Goal: Task Accomplishment & Management: Use online tool/utility

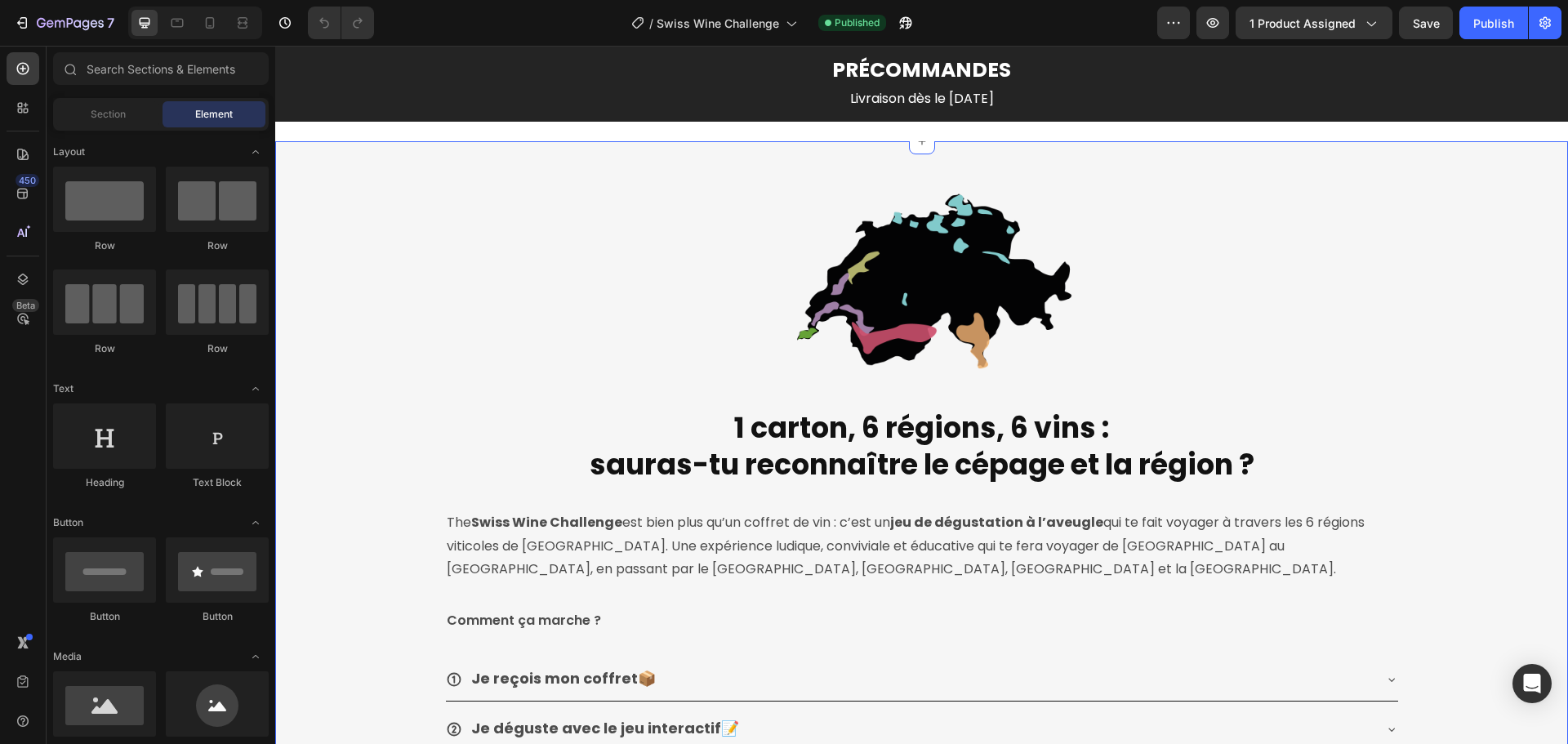
scroll to position [2450, 0]
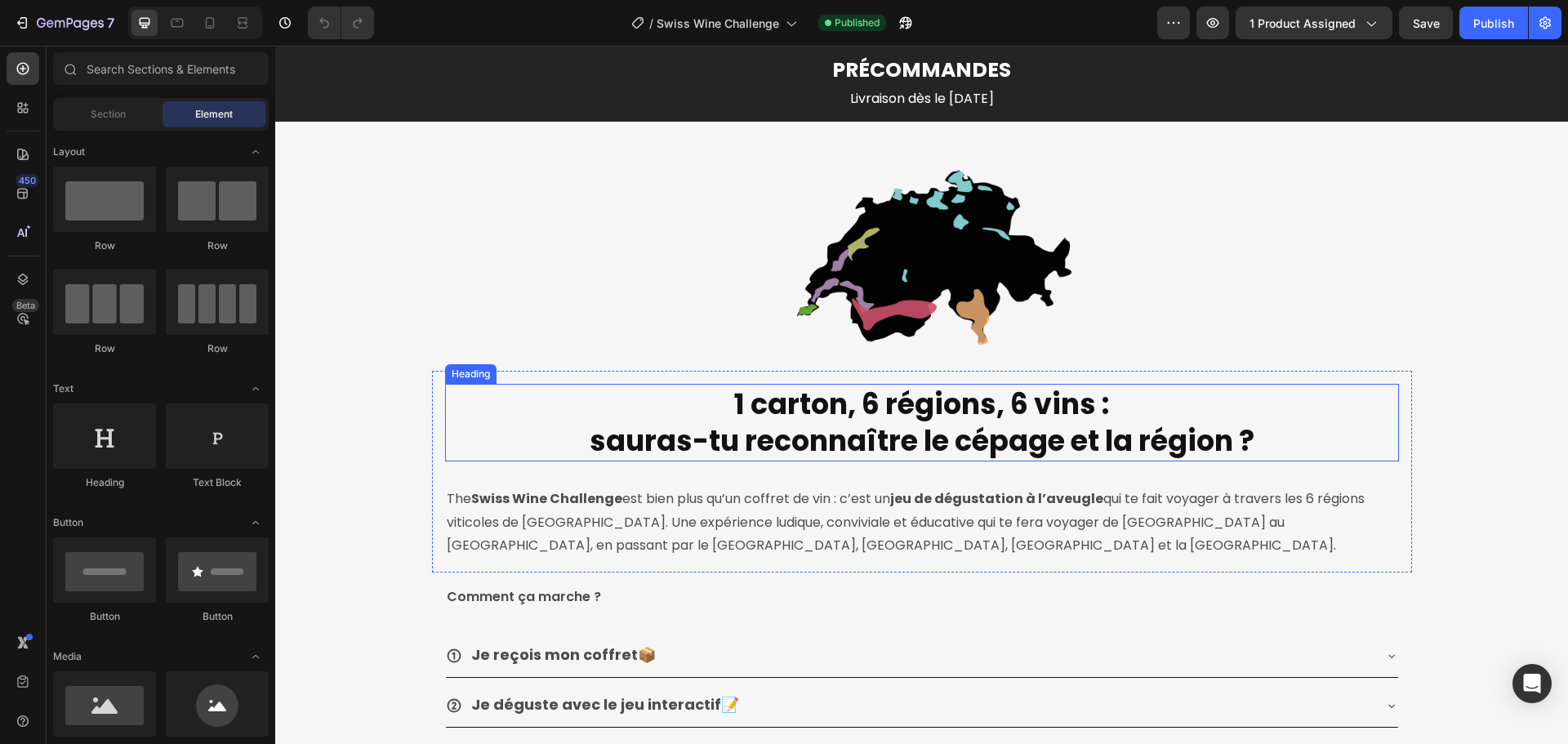
click at [874, 407] on h2 "1 carton, 6 régions, 6 vins : sauras-tu reconnaître le cépage et la région ?" at bounding box center [921, 423] width 668 height 78
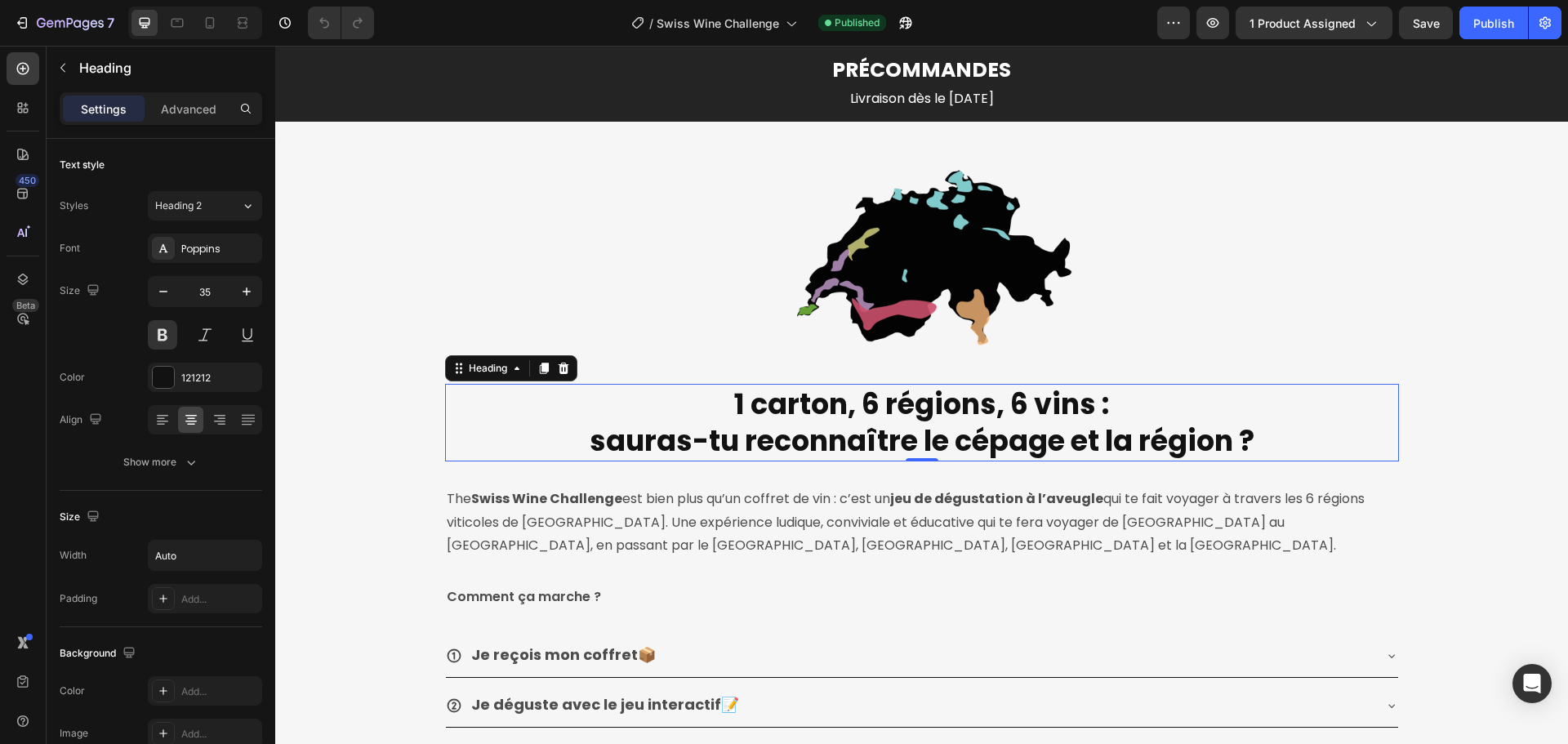
click at [858, 407] on h2 "1 carton, 6 régions, 6 vins : sauras-tu reconnaître le cépage et la région ?" at bounding box center [921, 423] width 668 height 78
drag, startPoint x: 853, startPoint y: 407, endPoint x: 714, endPoint y: 410, distance: 139.0
click at [714, 410] on p "1 carton, 6 régions, 6 vins : sauras-tu reconnaître le cépage et la région ?" at bounding box center [922, 422] width 665 height 75
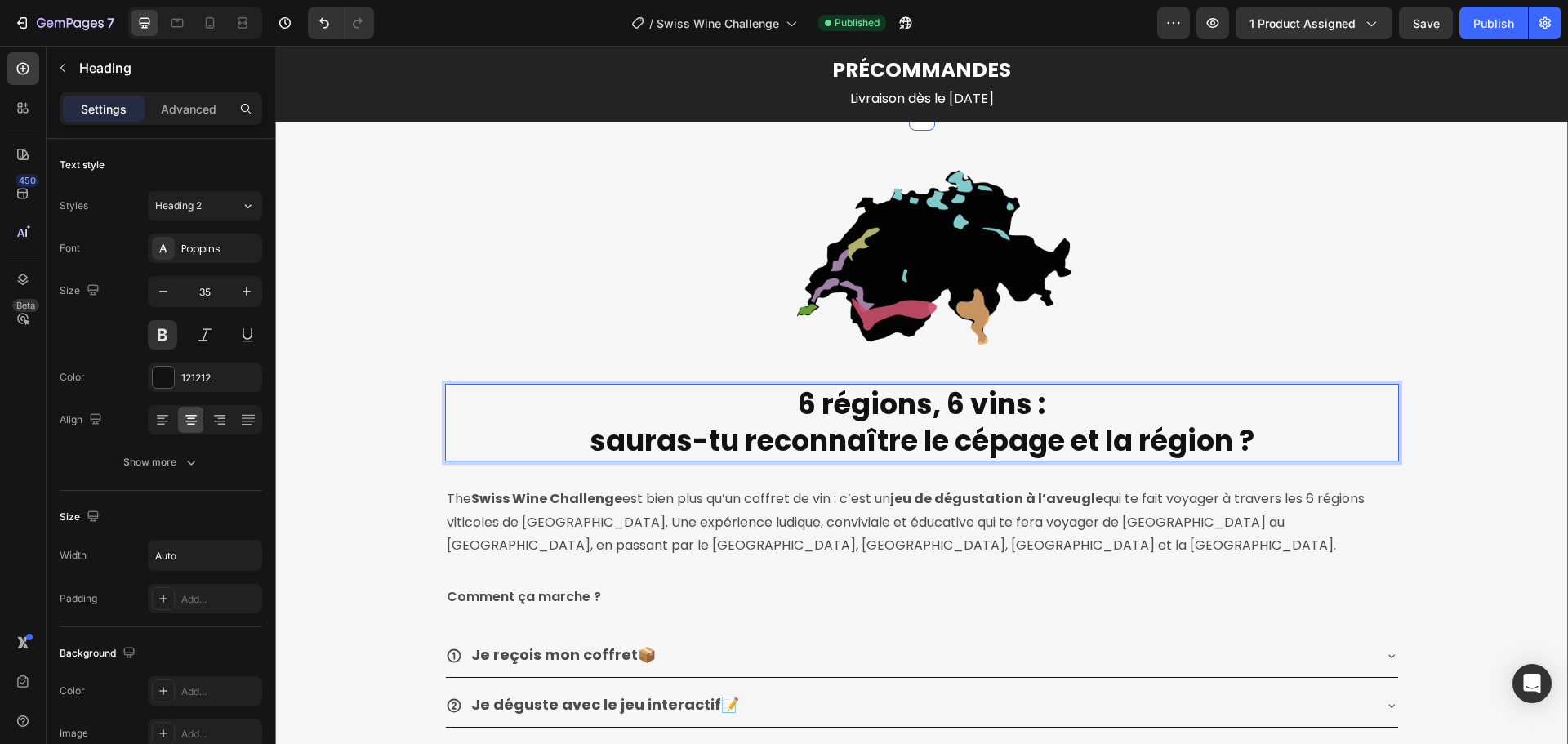
click at [1469, 429] on div "Image Row 6 régions, 6 vins : sauras-tu reconnaître le cépage et la région ? He…" at bounding box center [921, 515] width 1292 height 757
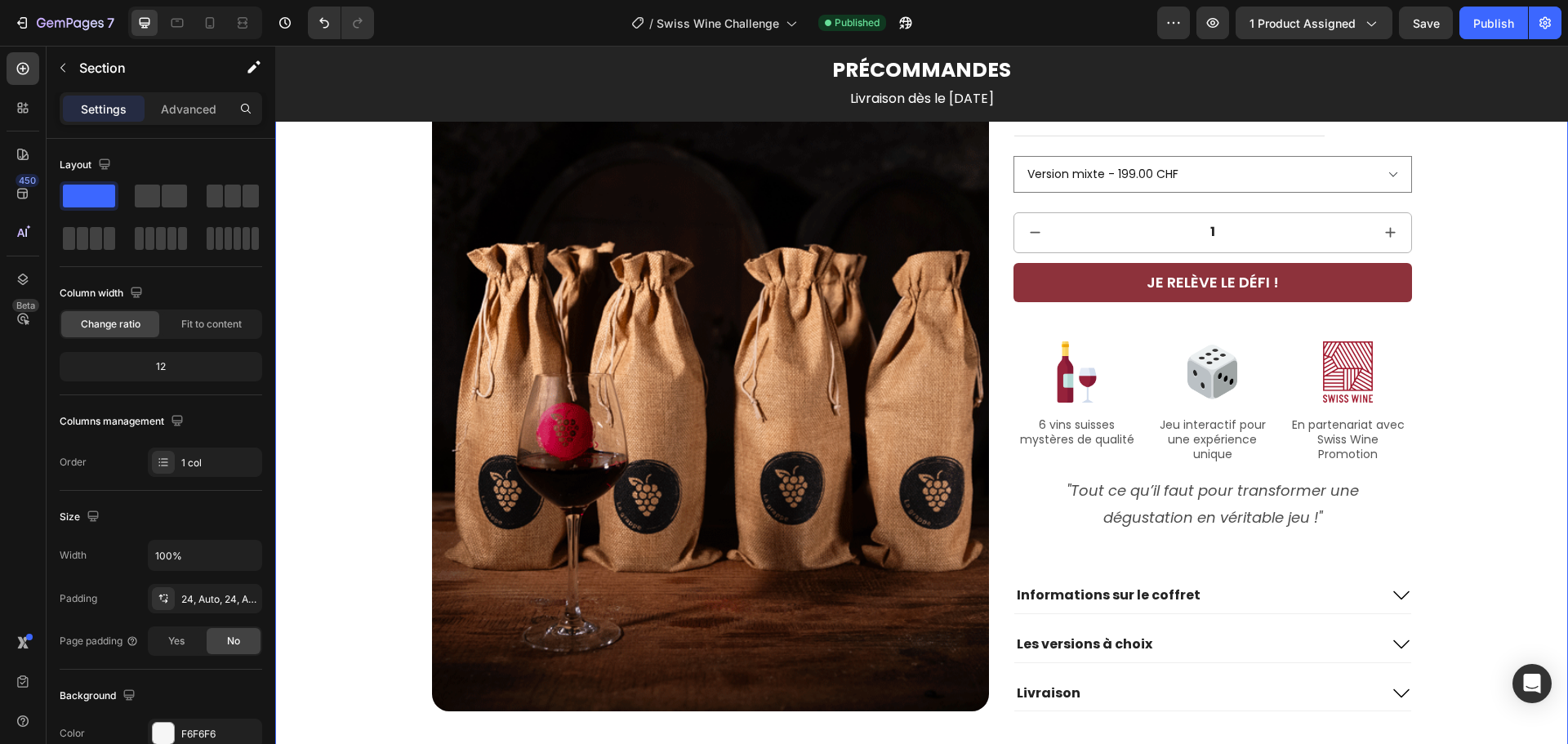
scroll to position [1796, 0]
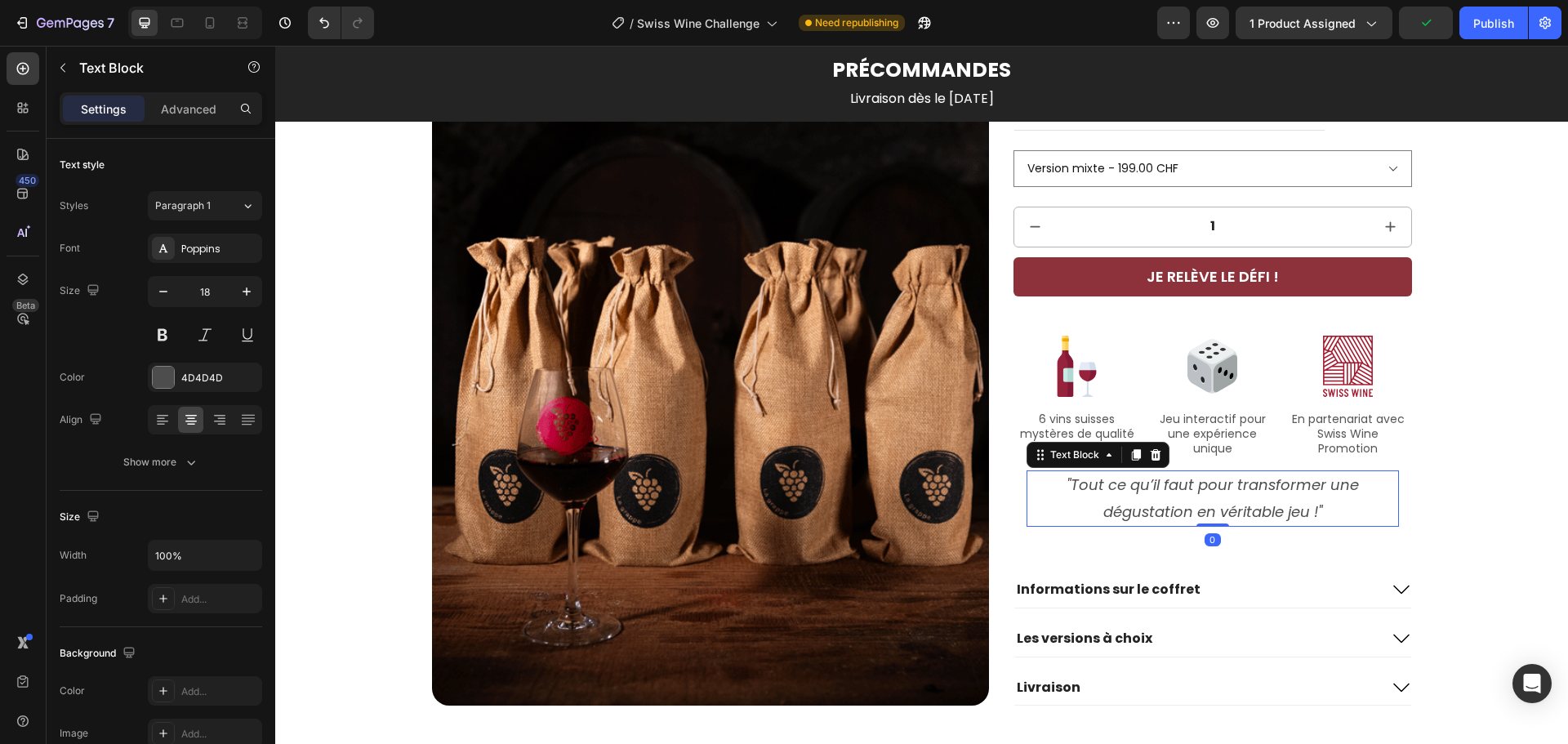
click at [1229, 508] on icon ""Tout ce qu’il faut pour transformer une dégustation en véritable jeu !"" at bounding box center [1213, 497] width 293 height 47
click at [247, 290] on icon "button" at bounding box center [247, 291] width 8 height 8
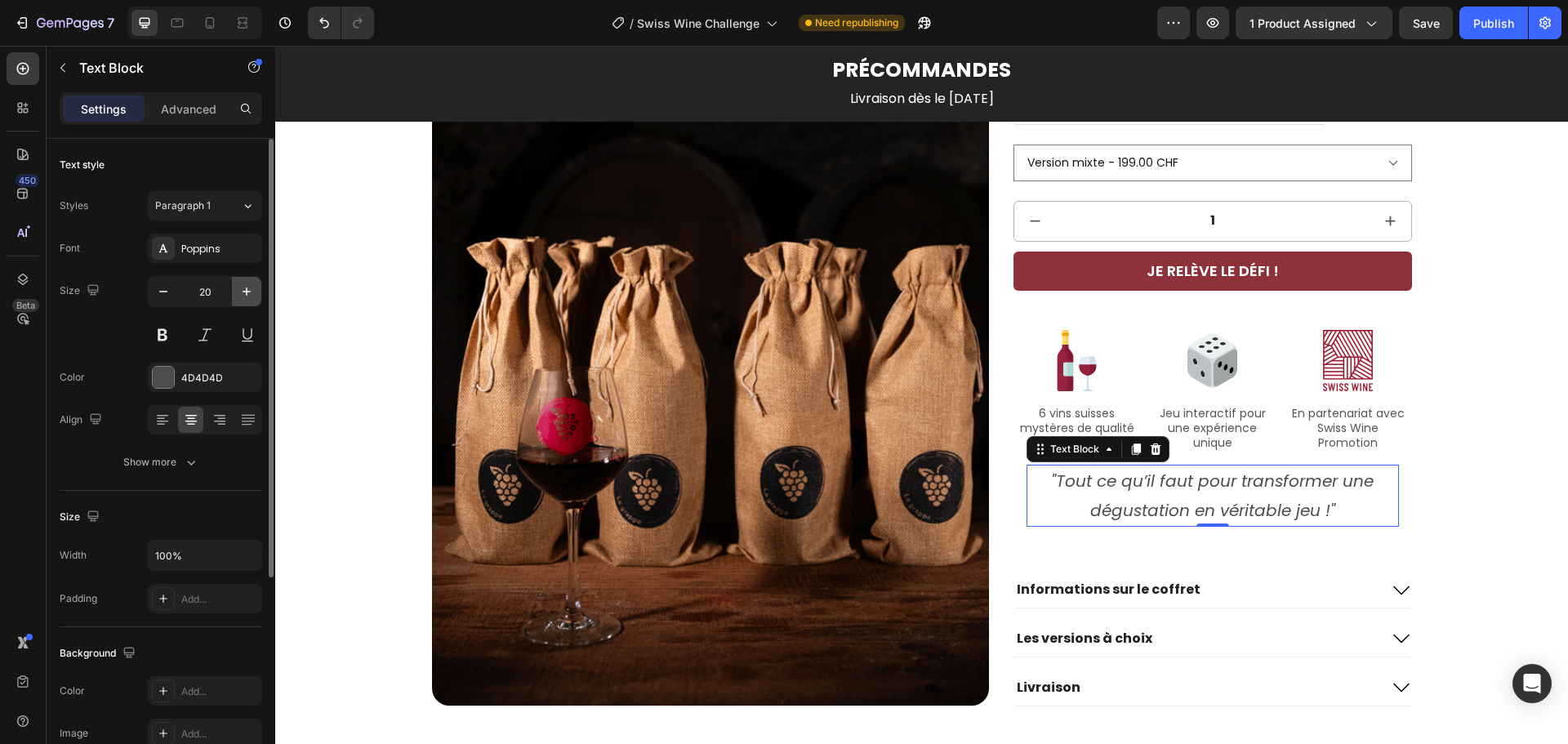
click at [247, 290] on icon "button" at bounding box center [247, 291] width 8 height 8
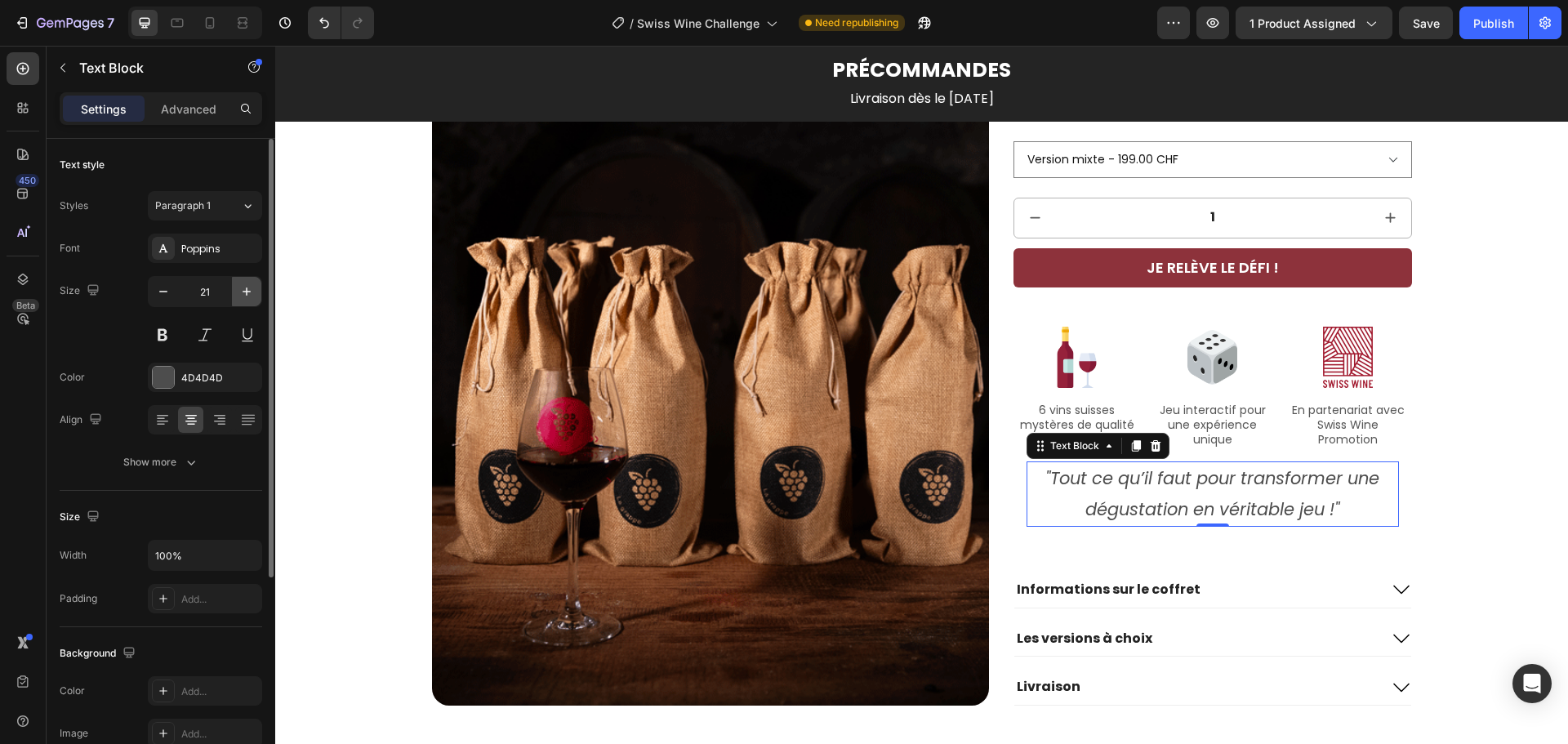
click at [247, 290] on icon "button" at bounding box center [247, 291] width 8 height 8
type input "22"
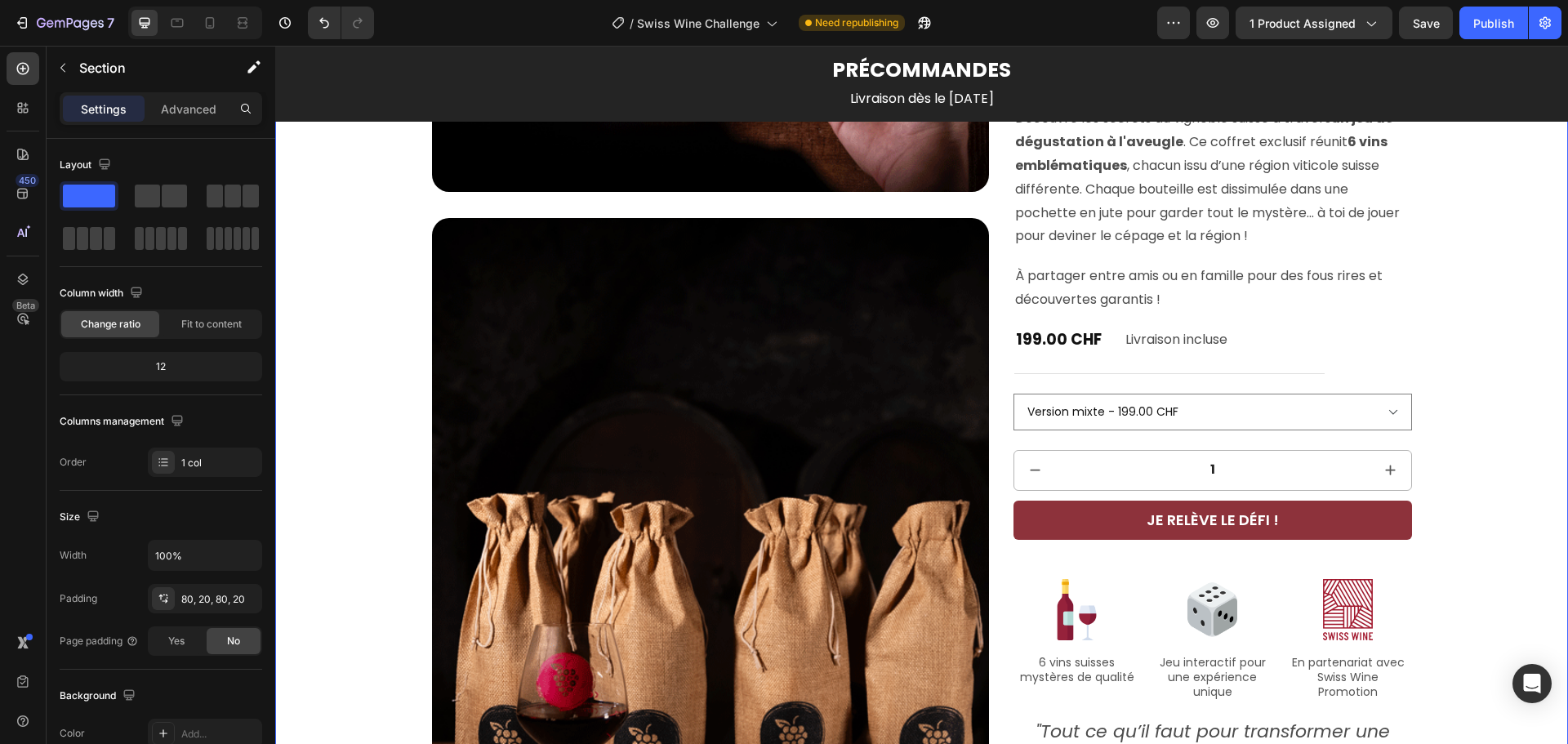
scroll to position [1470, 0]
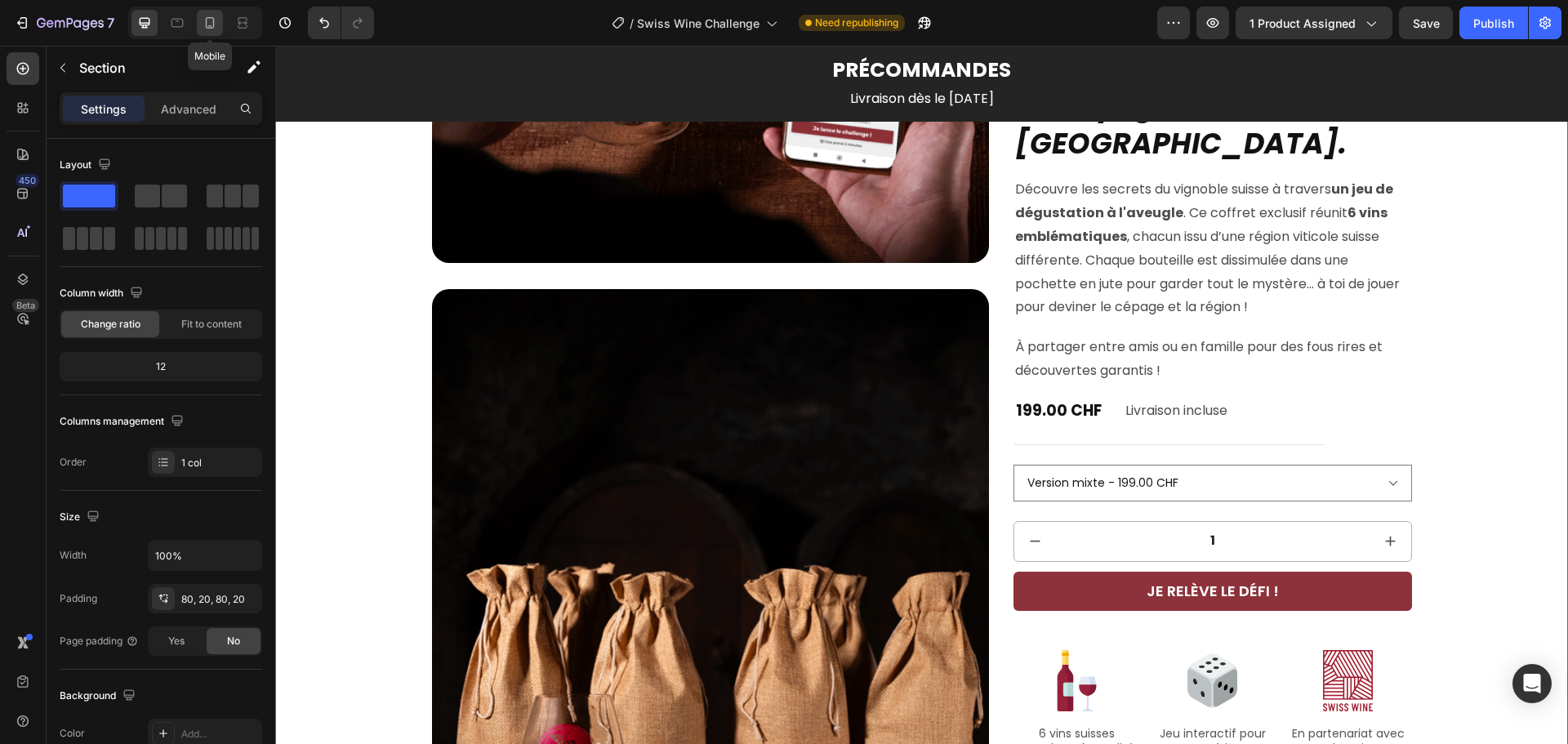
click at [214, 25] on icon at bounding box center [210, 22] width 9 height 11
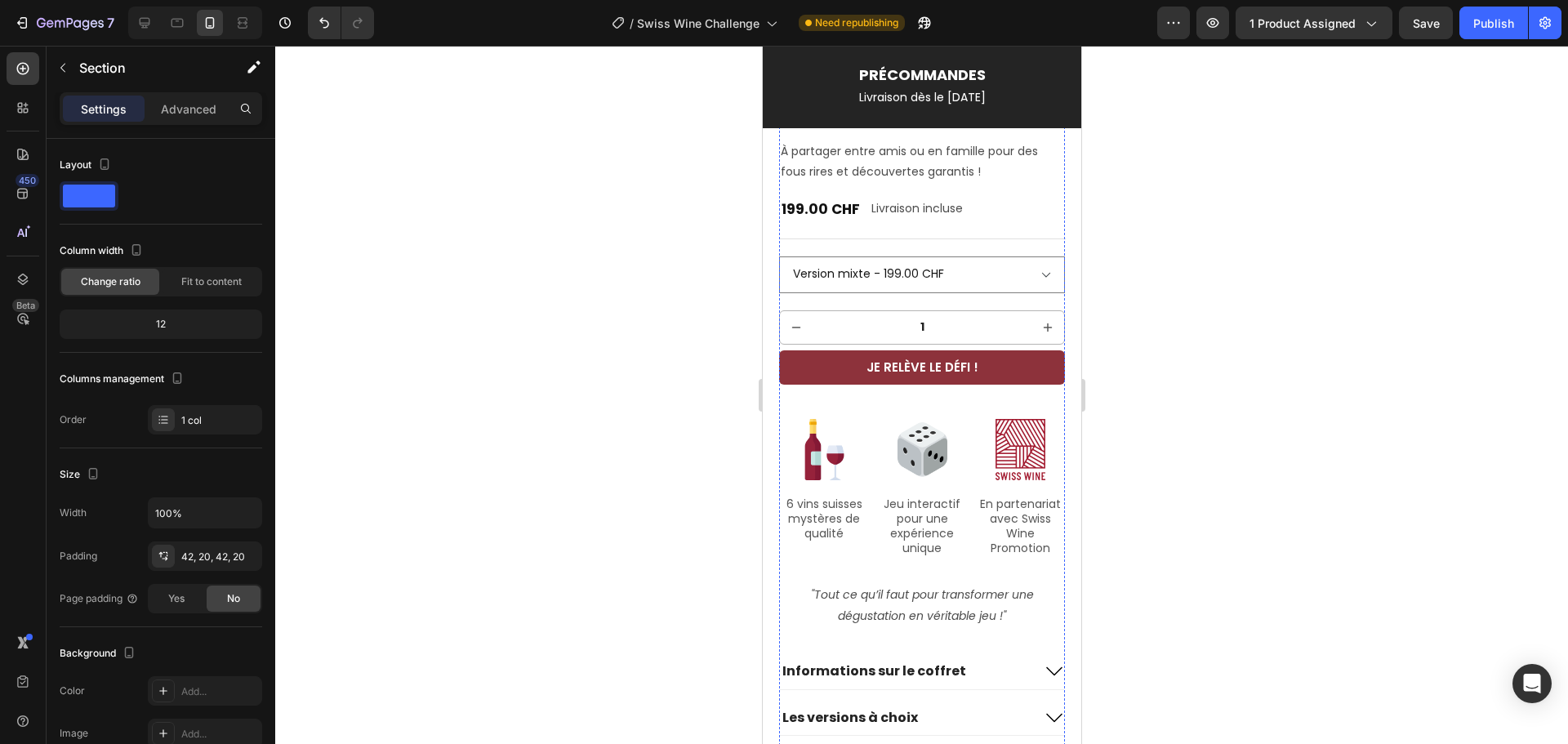
scroll to position [898, 0]
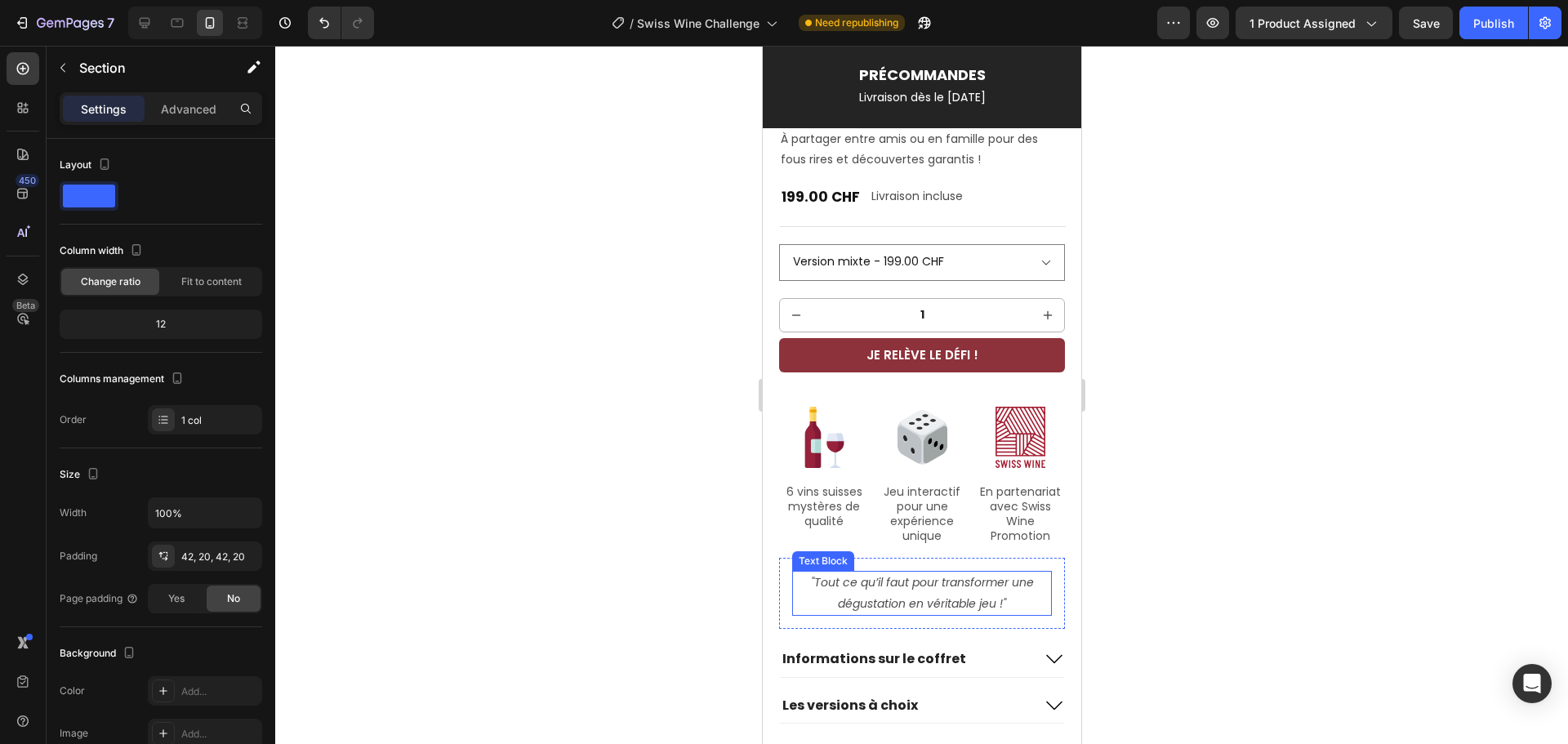
click at [944, 574] on icon ""Tout ce qu’il faut pour transformer une dégustation en véritable jeu !"" at bounding box center [921, 592] width 223 height 37
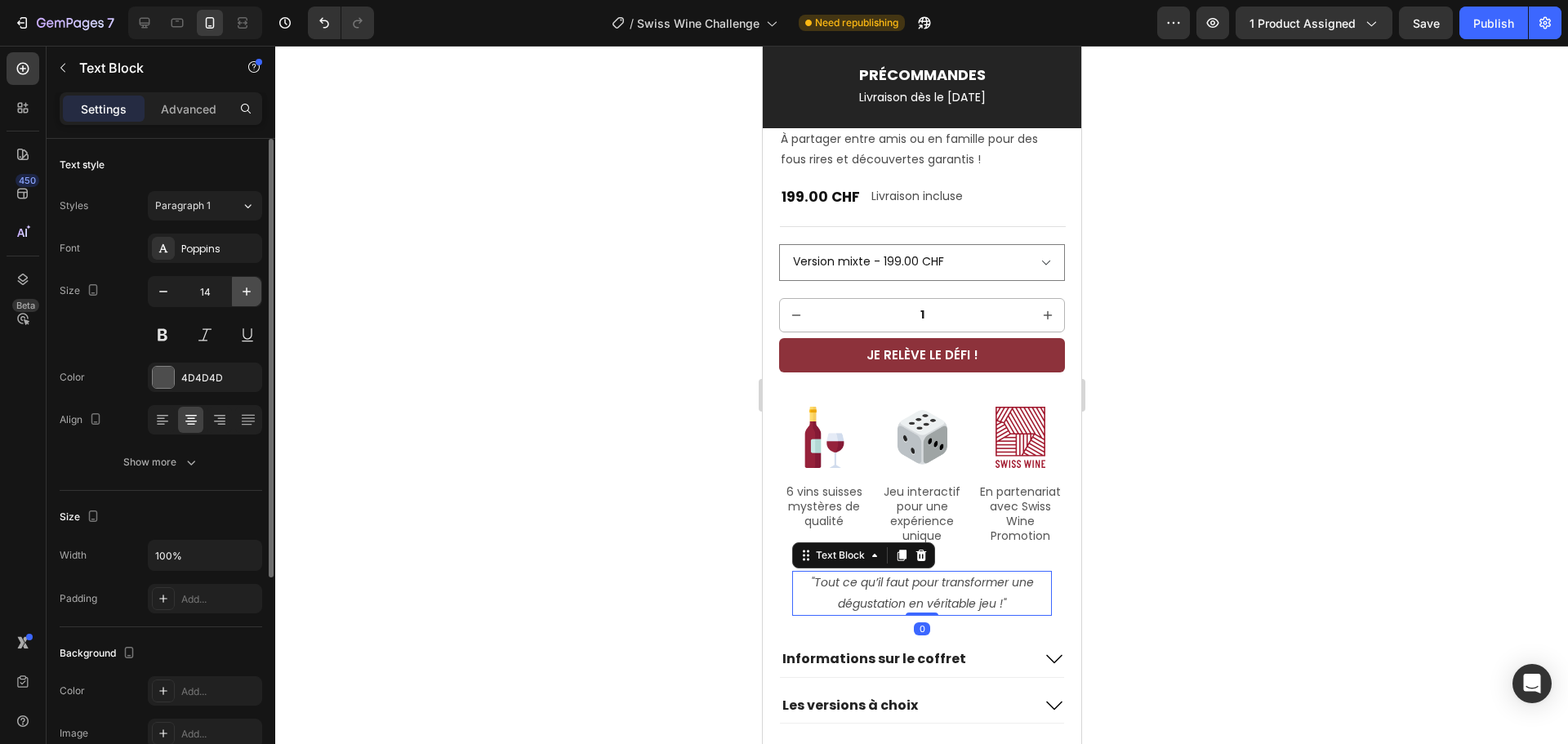
click at [248, 286] on icon "button" at bounding box center [247, 291] width 16 height 16
click at [247, 288] on icon "button" at bounding box center [247, 291] width 8 height 8
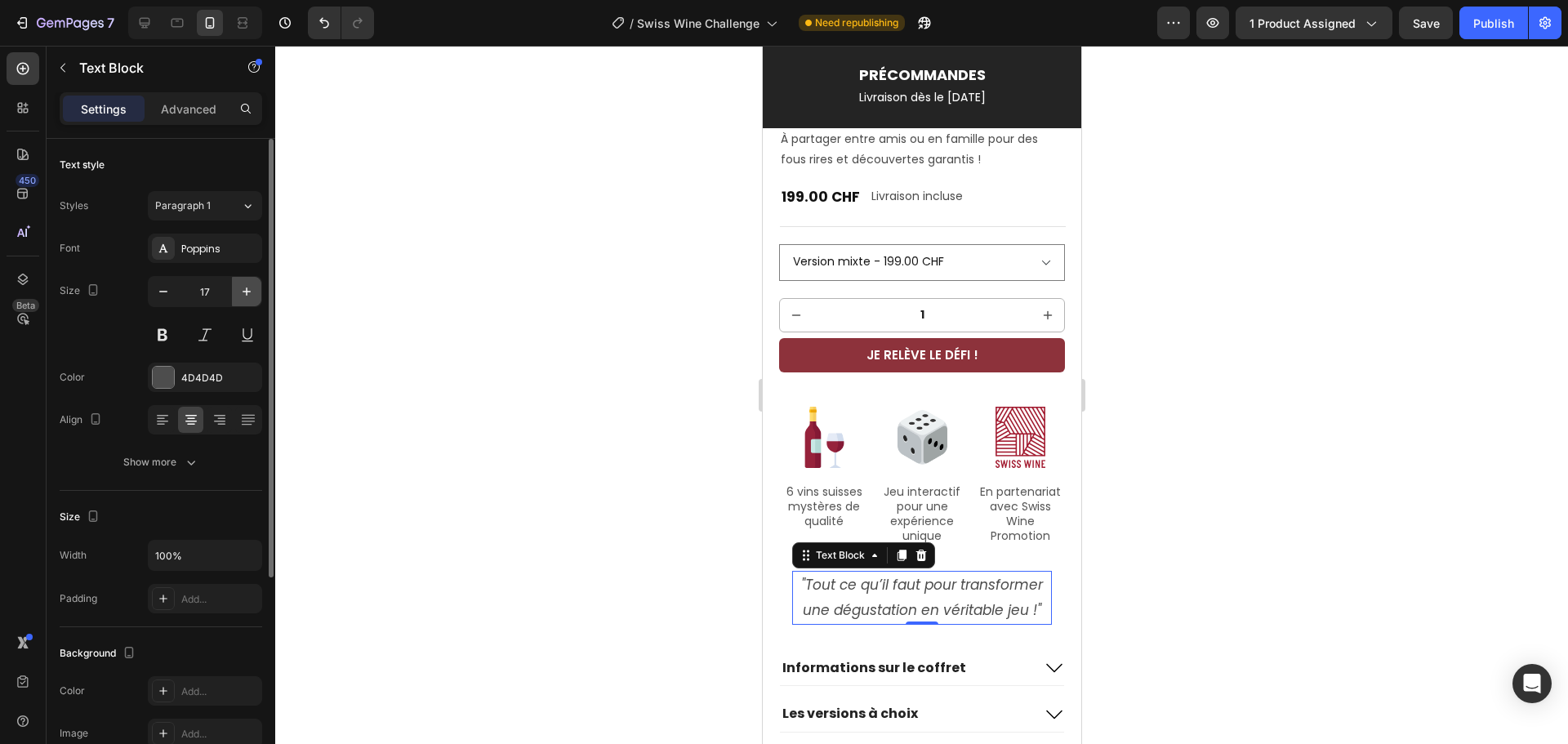
click at [247, 288] on icon "button" at bounding box center [247, 291] width 8 height 8
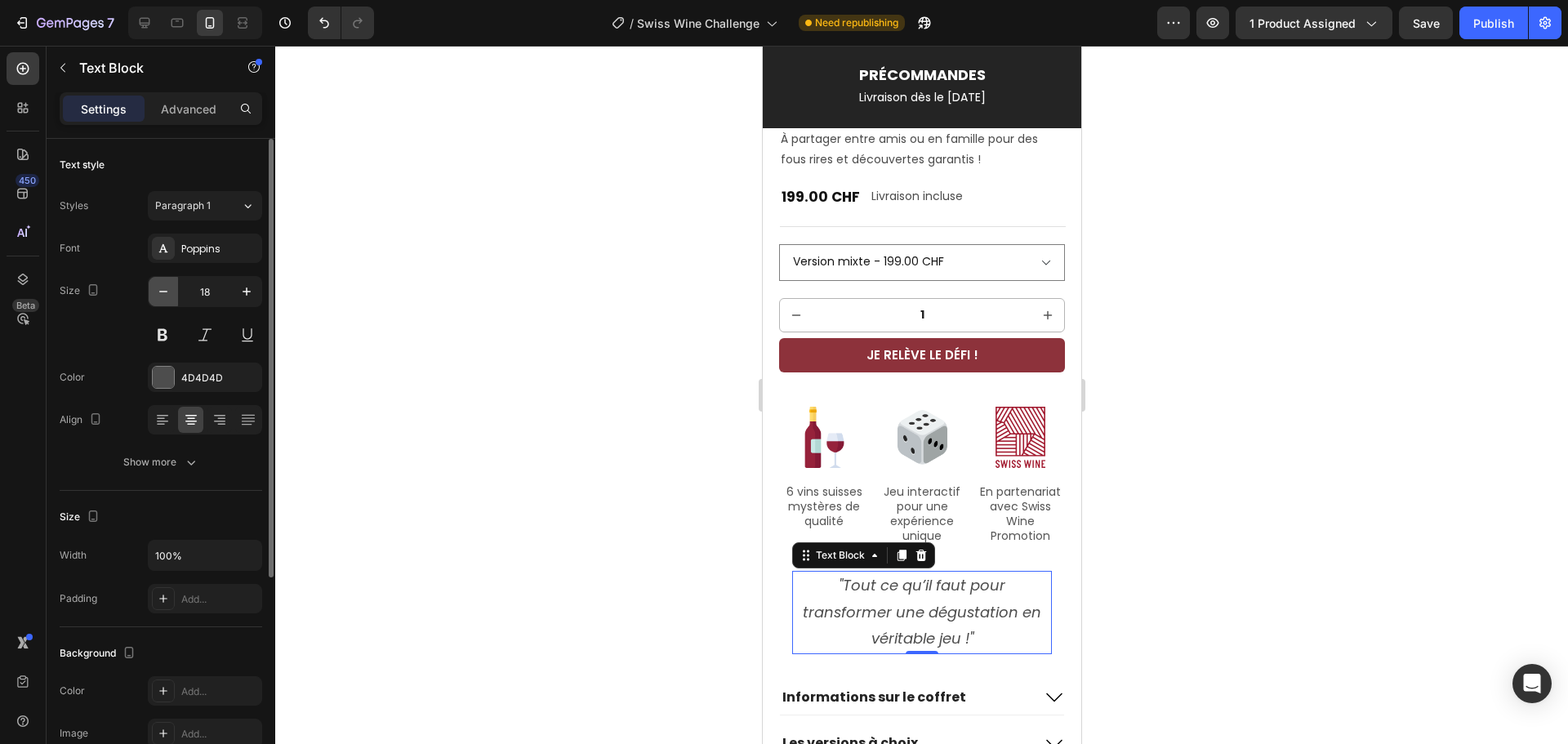
click at [166, 286] on icon "button" at bounding box center [163, 291] width 16 height 16
type input "17"
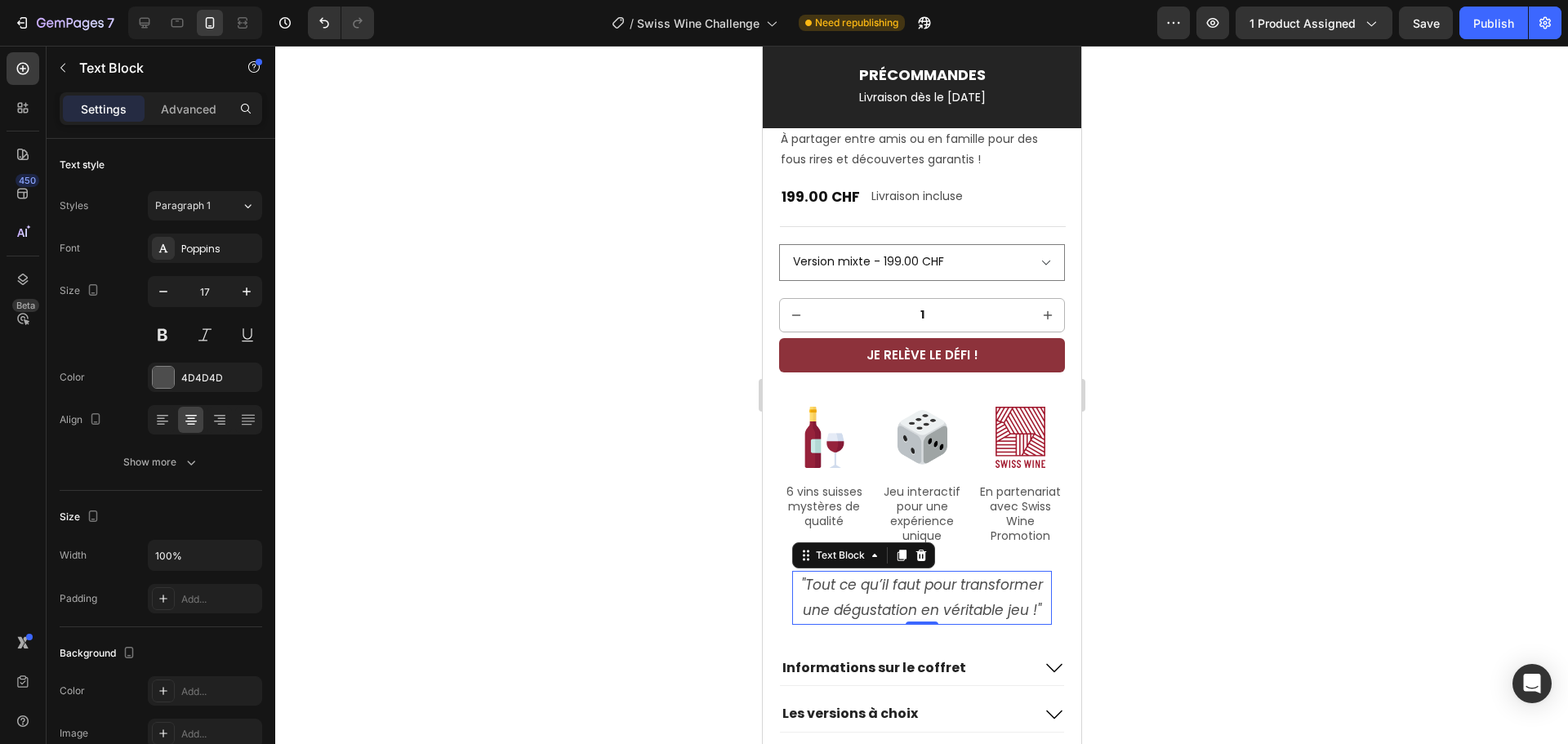
click at [1200, 446] on div at bounding box center [921, 395] width 1292 height 698
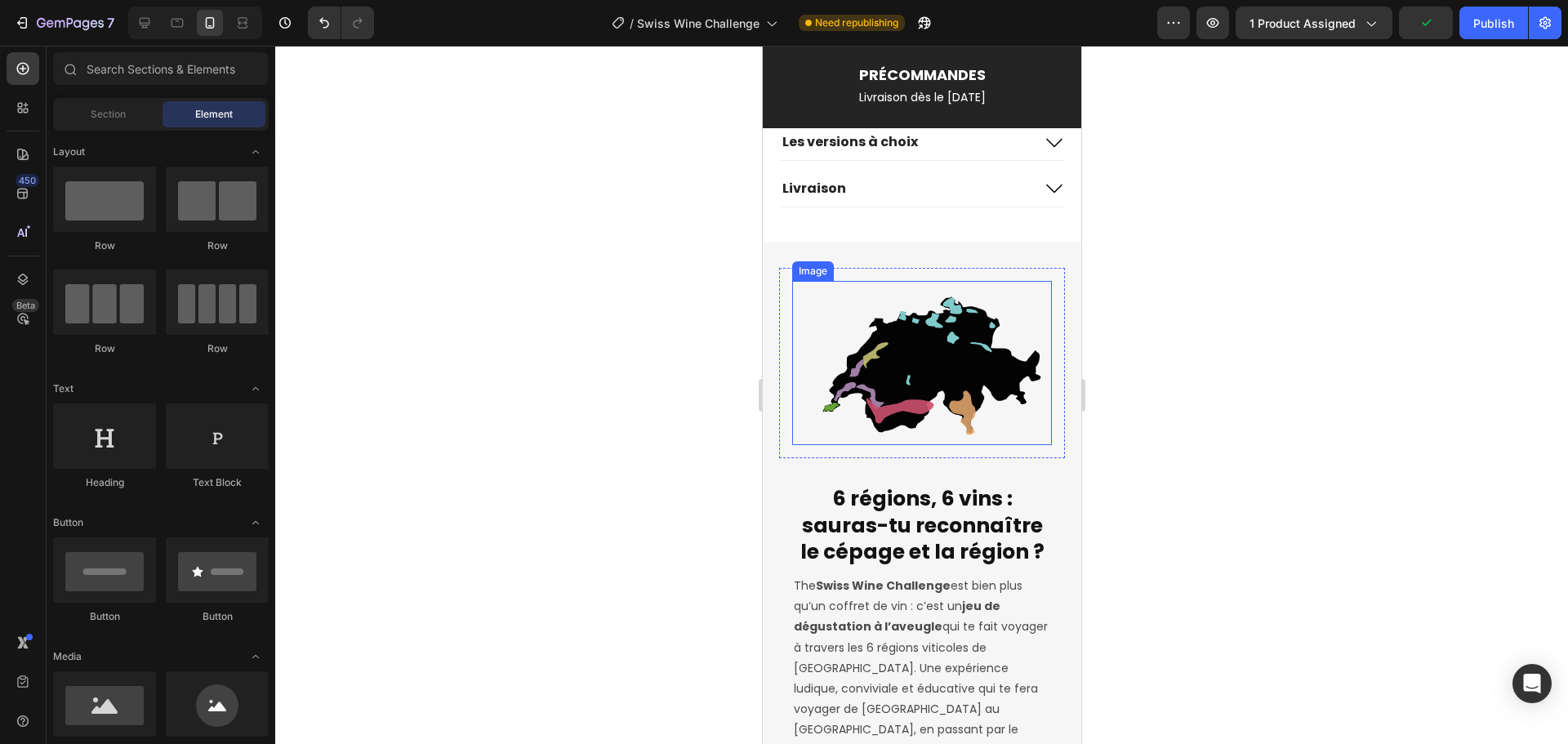
scroll to position [1633, 0]
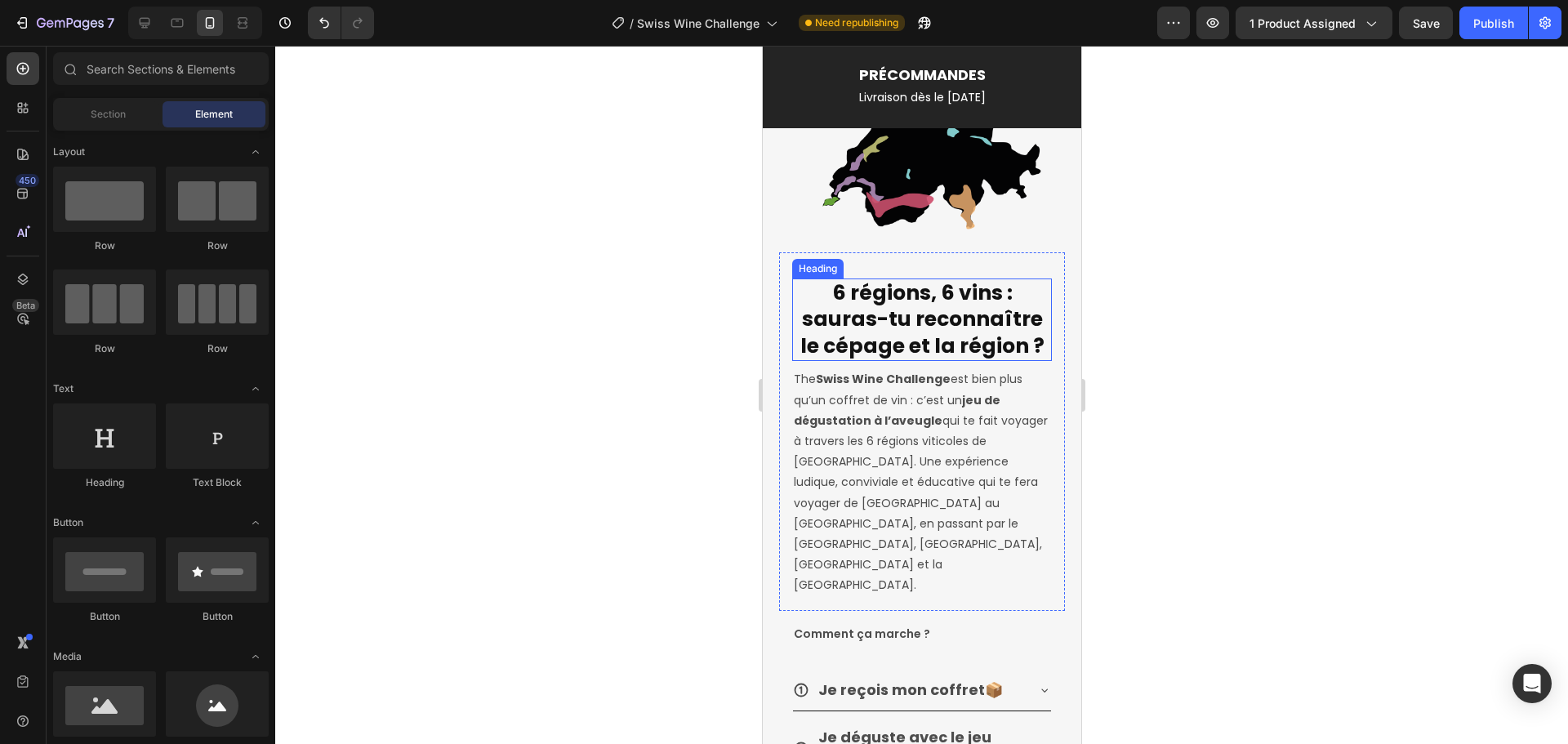
click at [937, 339] on h2 "6 régions, 6 vins : sauras-tu reconnaître le cépage et la région ?" at bounding box center [920, 320] width 260 height 84
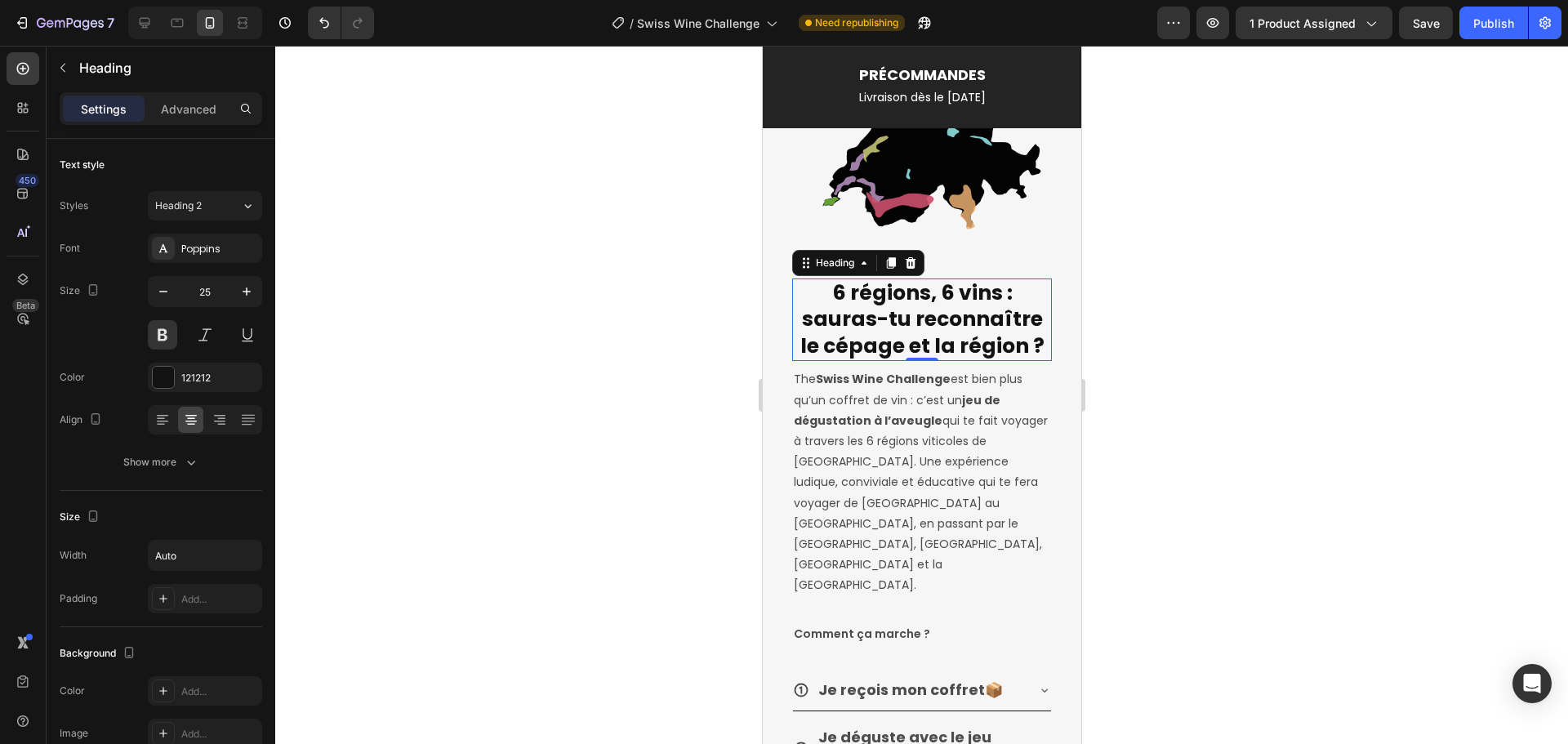
click at [1028, 316] on h2 "6 régions, 6 vins : sauras-tu reconnaître le cépage et la région ?" at bounding box center [920, 320] width 260 height 84
click at [911, 316] on p "6 régions, 6 vins : sauras-tu reconnaître le cépage et la région ?" at bounding box center [921, 320] width 257 height 80
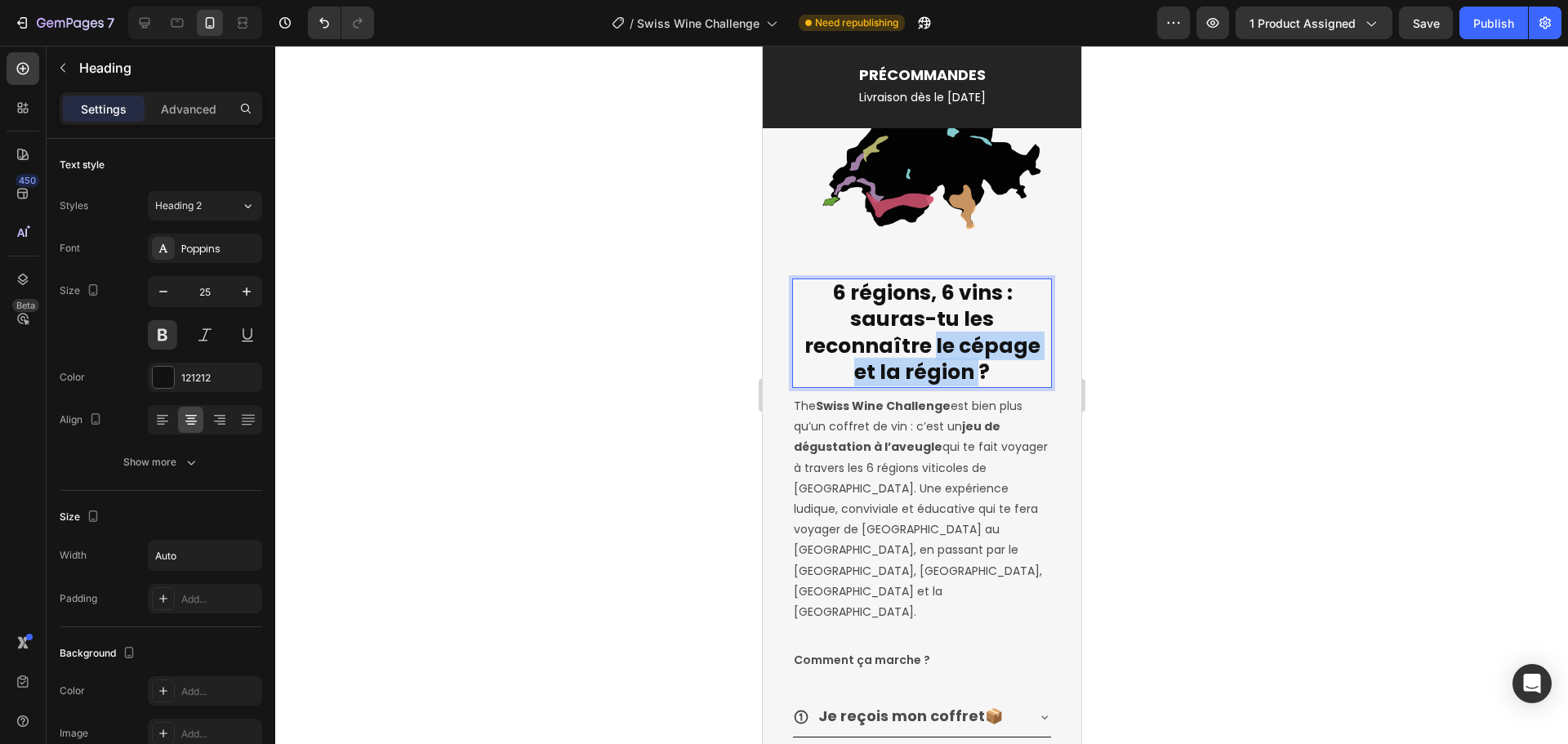
drag, startPoint x: 966, startPoint y: 365, endPoint x: 928, endPoint y: 339, distance: 46.0
click at [928, 339] on p "6 régions, 6 vins : sauras-tu les reconnaître le cépage et la région ?" at bounding box center [921, 333] width 257 height 106
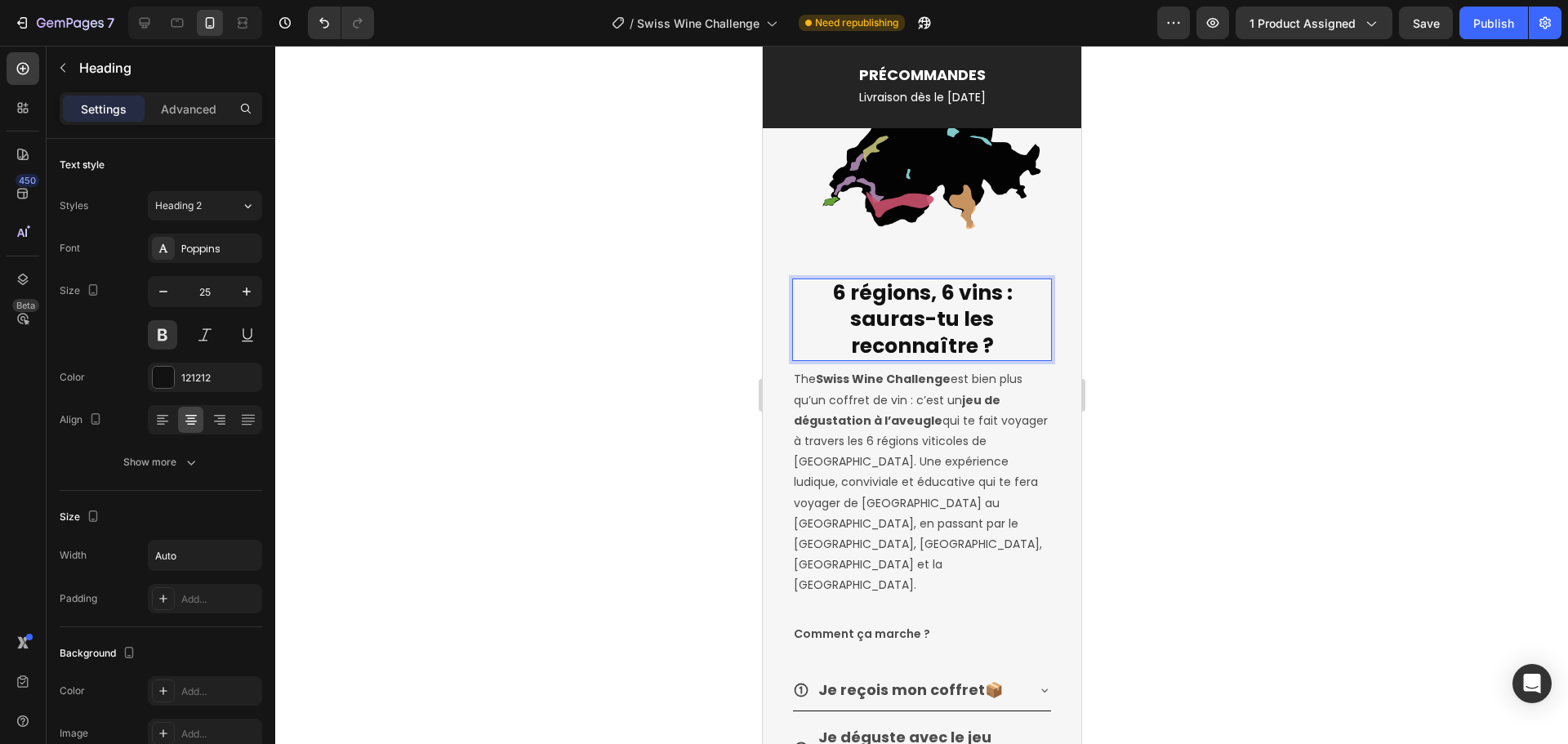
click at [1231, 377] on div at bounding box center [921, 395] width 1292 height 698
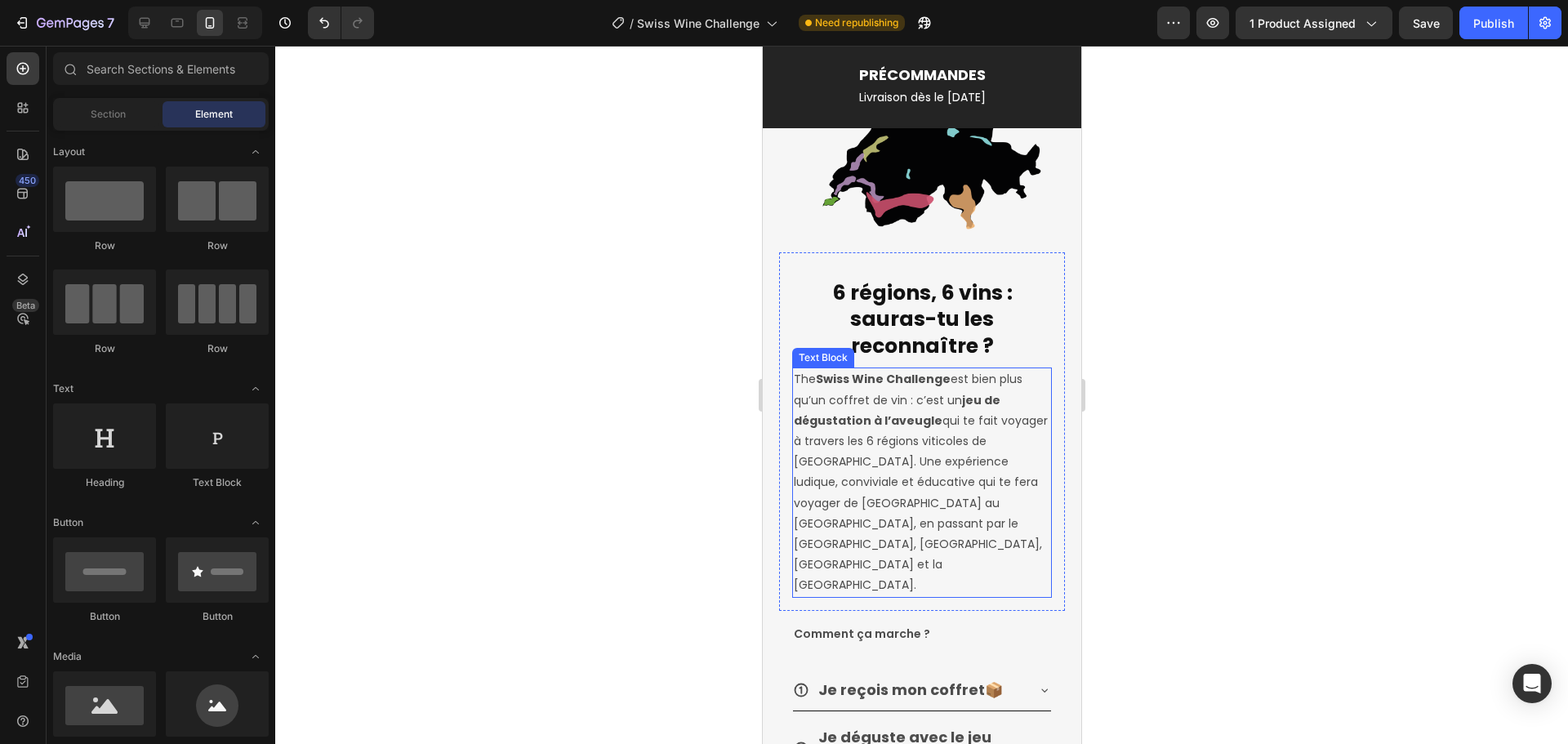
click at [868, 456] on p "The Swiss Wine Challenge est bien plus qu’un coffret de vin : c’est un jeu de d…" at bounding box center [921, 481] width 257 height 226
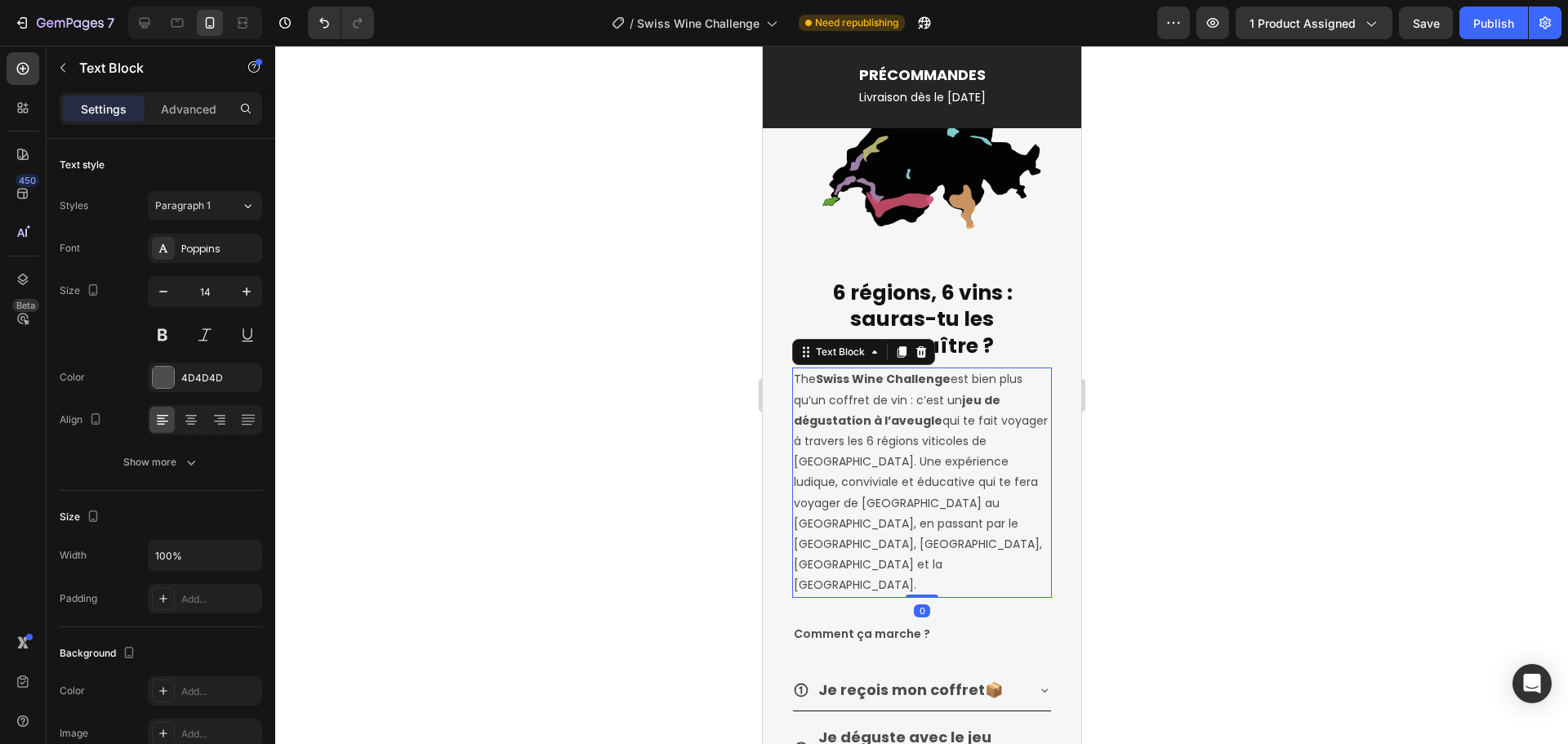
click at [841, 456] on p "The Swiss Wine Challenge est bien plus qu’un coffret de vin : c’est un jeu de d…" at bounding box center [921, 481] width 257 height 226
click at [899, 465] on p "The Swiss Wine Challenge est bien plus qu’un coffret de vin : c’est un jeu de d…" at bounding box center [921, 481] width 257 height 226
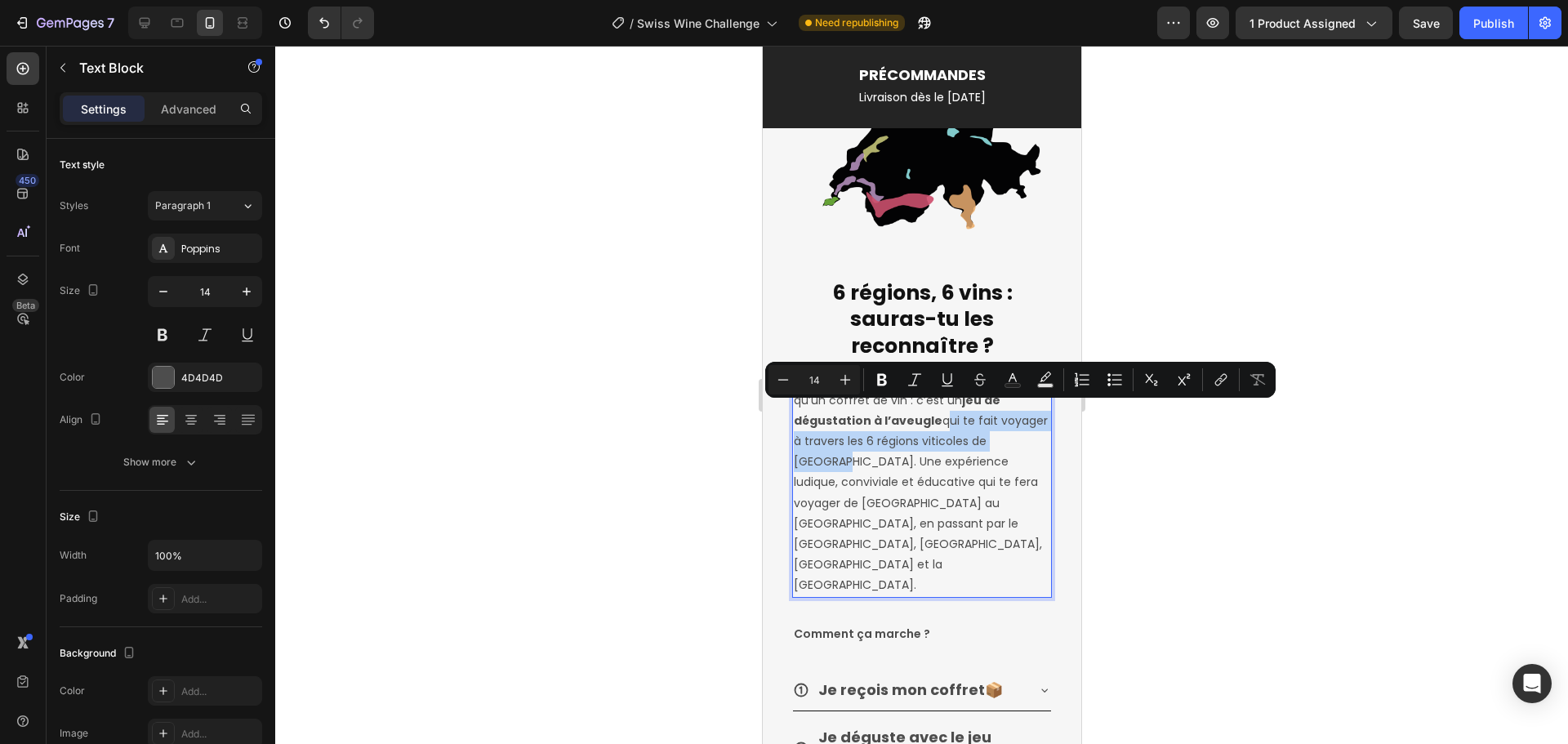
drag, startPoint x: 831, startPoint y: 460, endPoint x: 934, endPoint y: 415, distance: 112.4
click at [934, 415] on p "The Swiss Wine Challenge est bien plus qu’un coffret de vin : c’est un jeu de d…" at bounding box center [921, 481] width 257 height 226
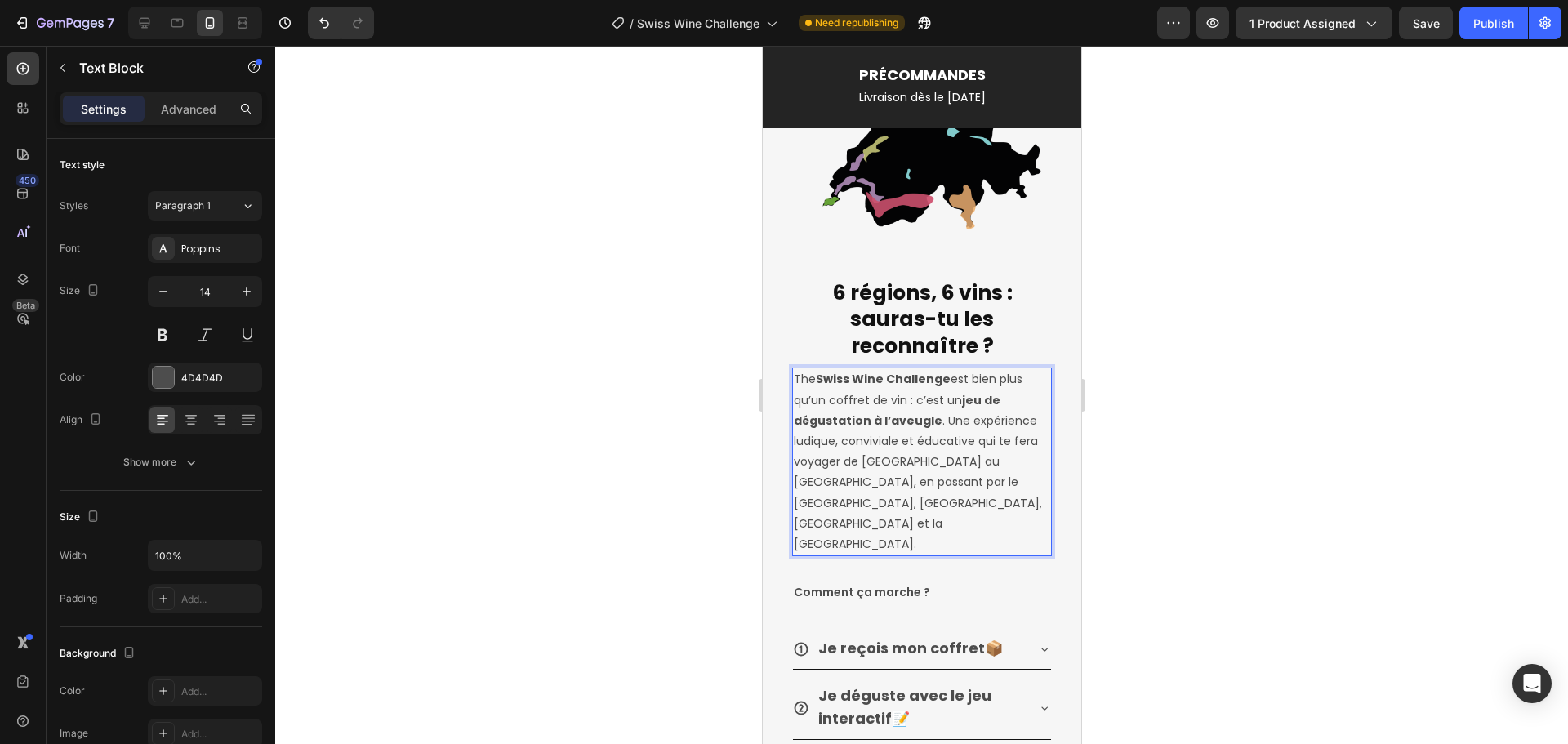
click at [1114, 432] on div at bounding box center [921, 395] width 1292 height 698
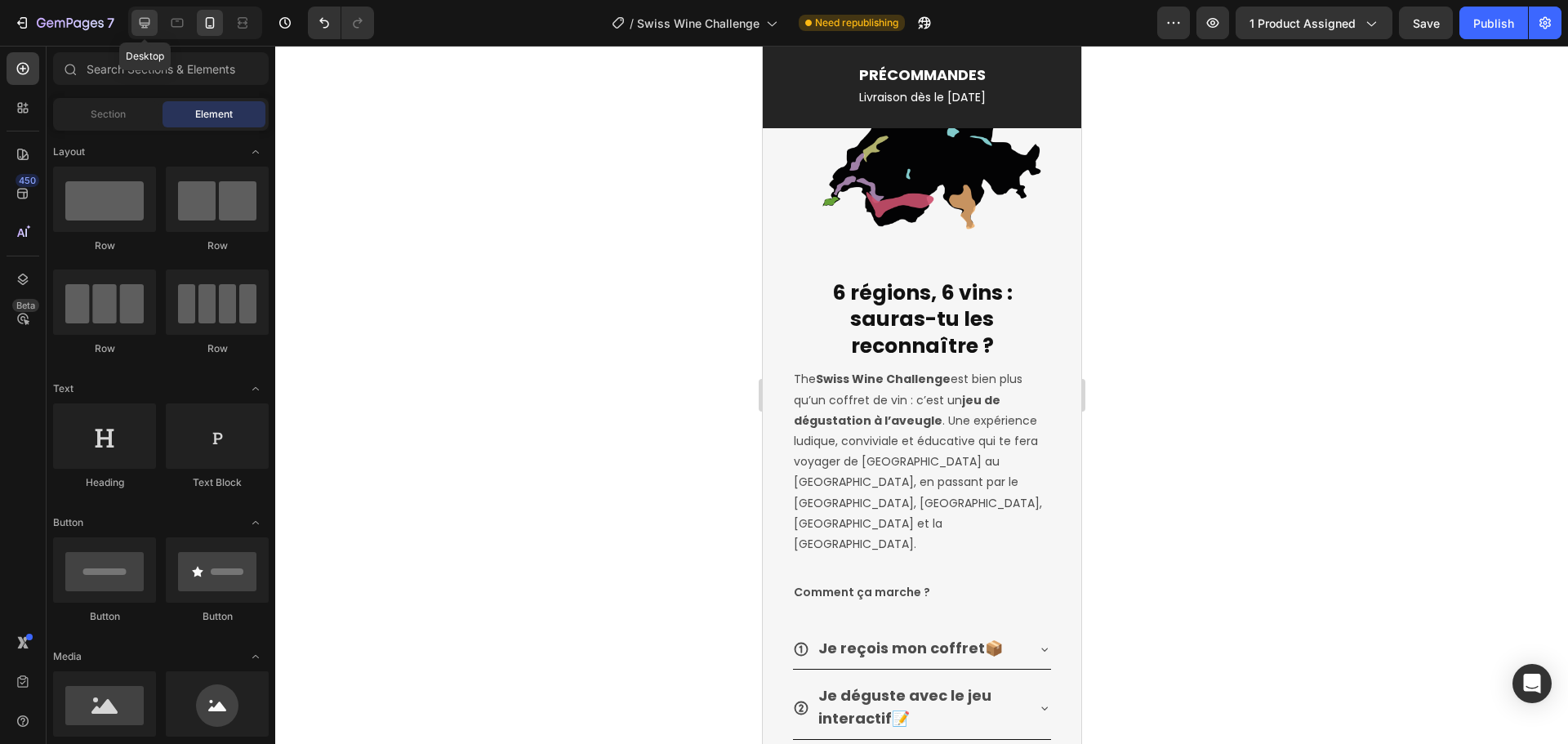
click at [152, 26] on icon at bounding box center [144, 23] width 16 height 16
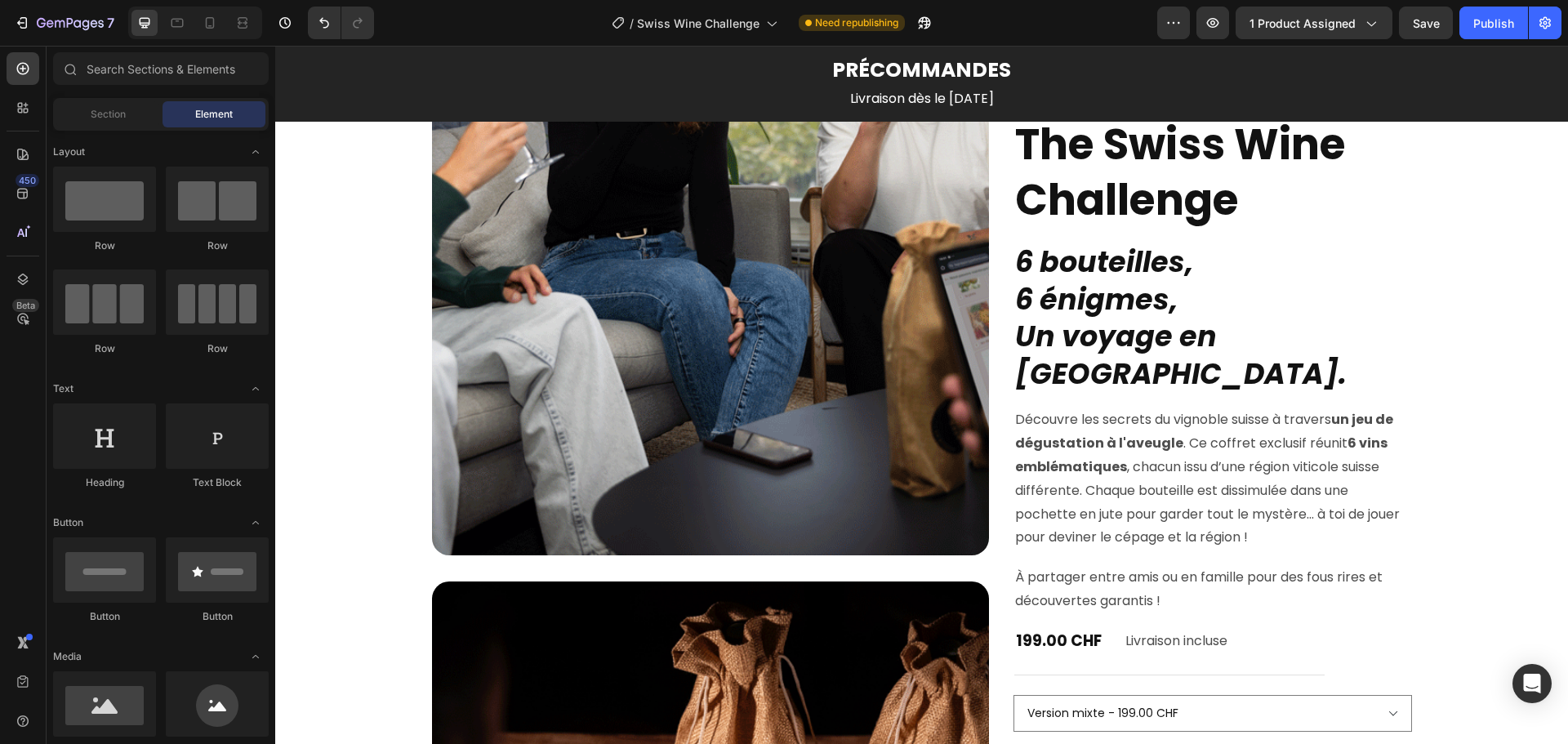
scroll to position [245, 0]
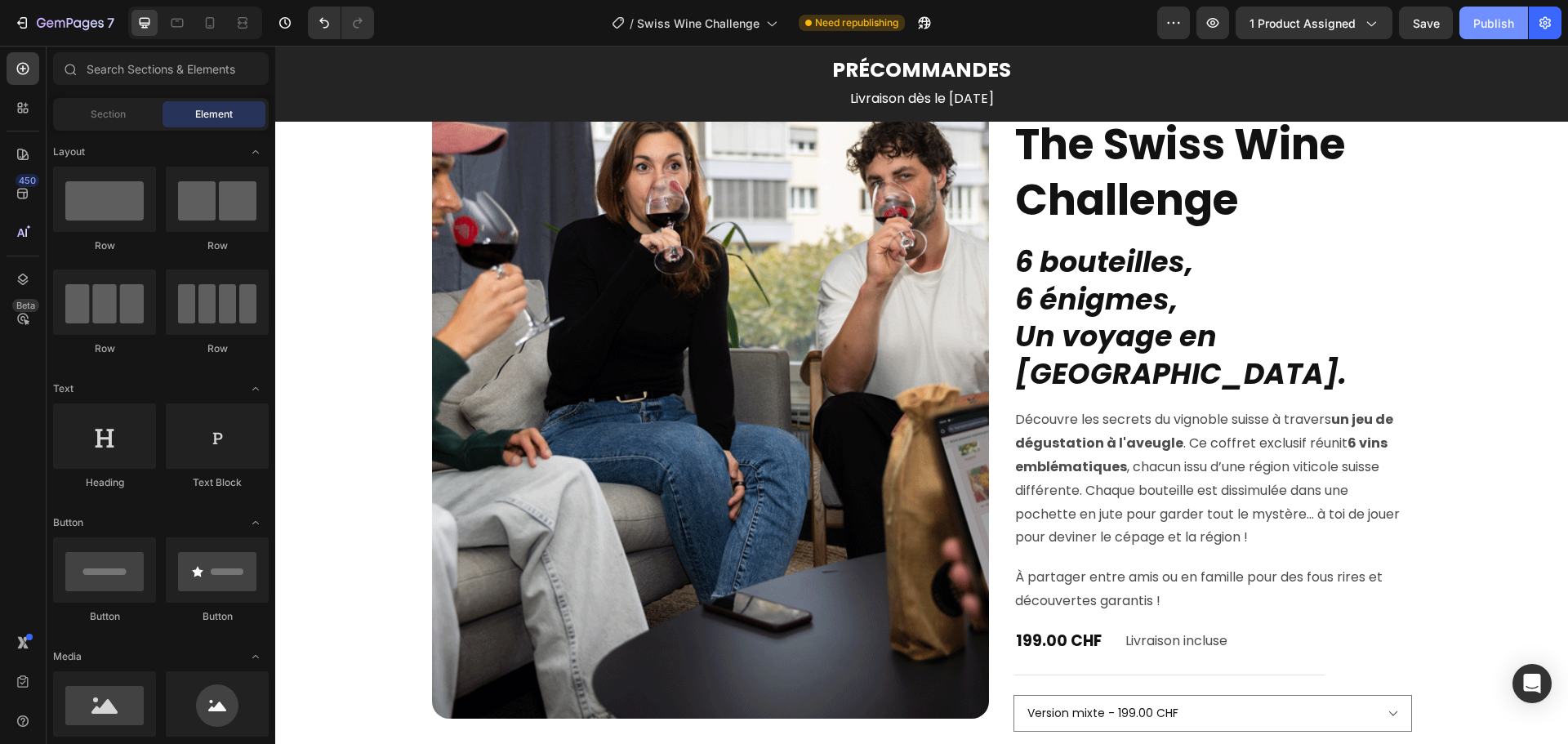
click at [1492, 26] on div "Publish" at bounding box center [1493, 23] width 41 height 17
